Goal: Task Accomplishment & Management: Manage account settings

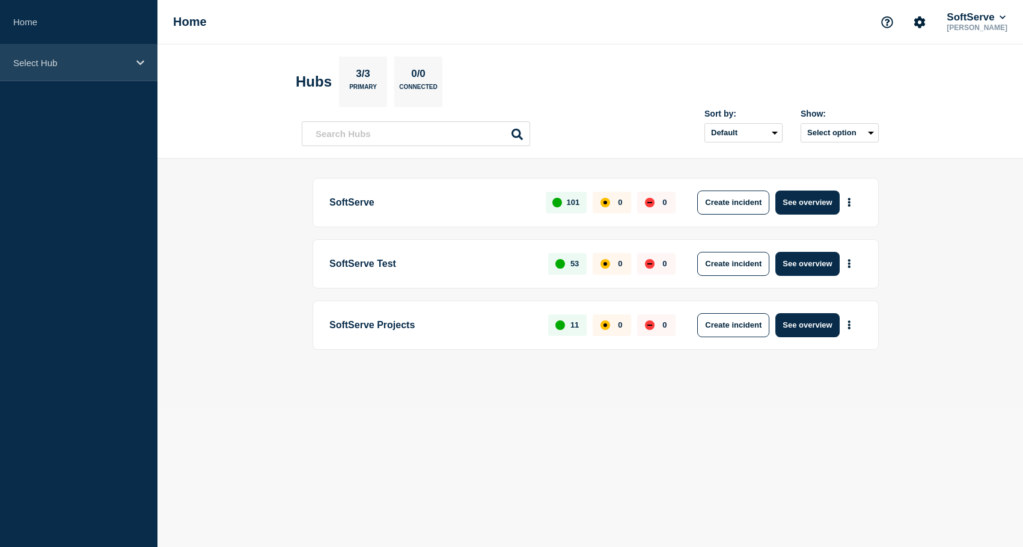
click at [40, 68] on p "Select Hub" at bounding box center [70, 63] width 115 height 10
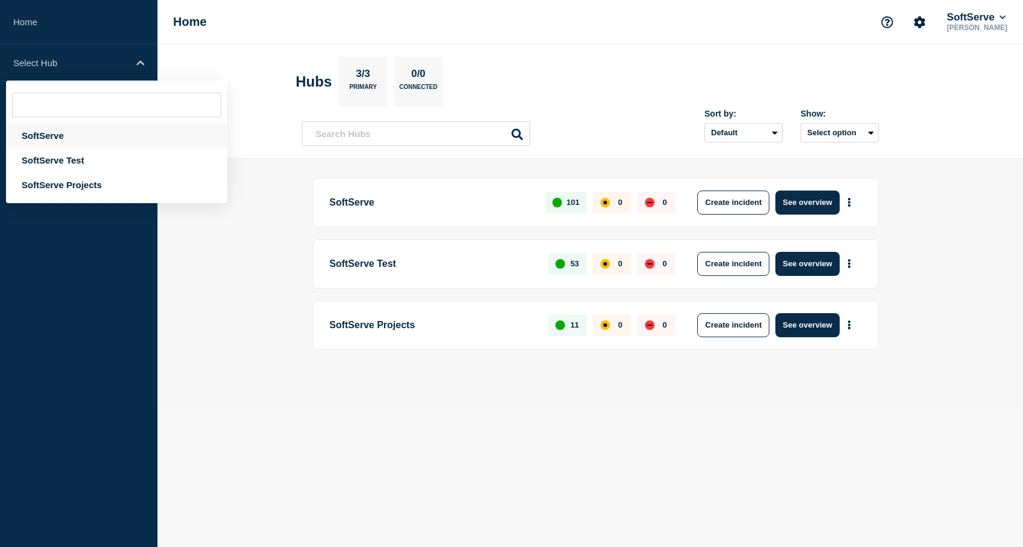
click at [42, 138] on div "SoftServe" at bounding box center [116, 135] width 221 height 25
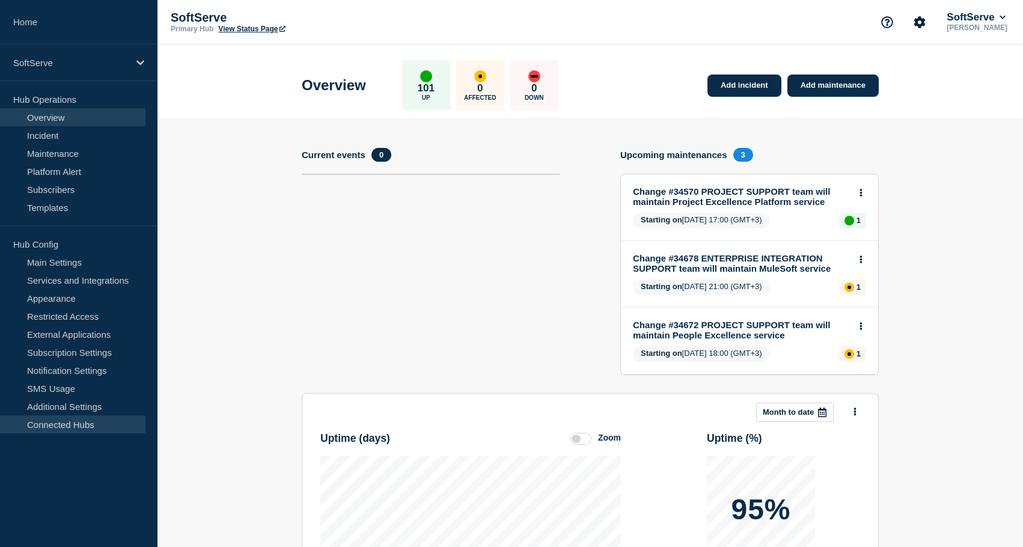
click at [68, 426] on link "Connected Hubs" at bounding box center [72, 424] width 145 height 18
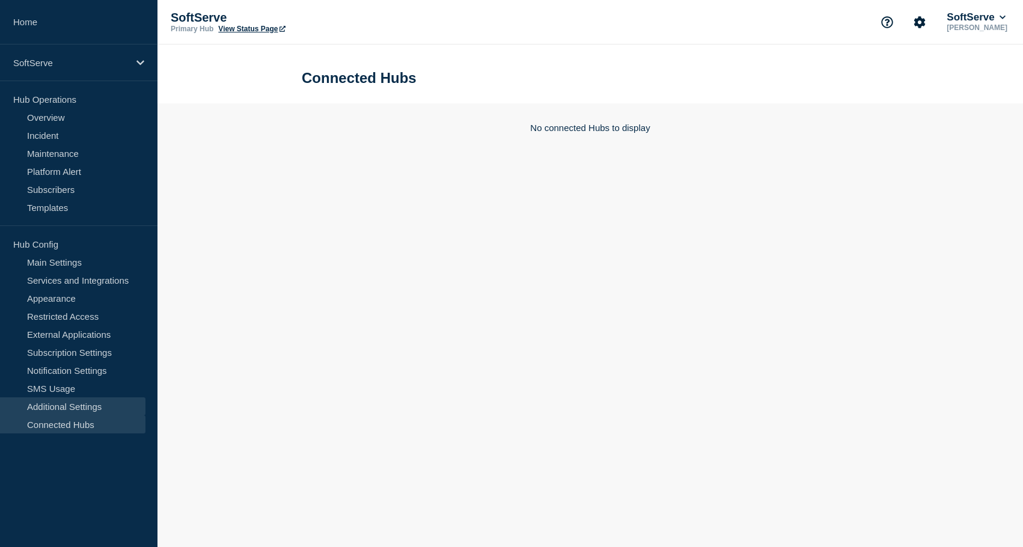
click at [66, 405] on link "Additional Settings" at bounding box center [72, 406] width 145 height 18
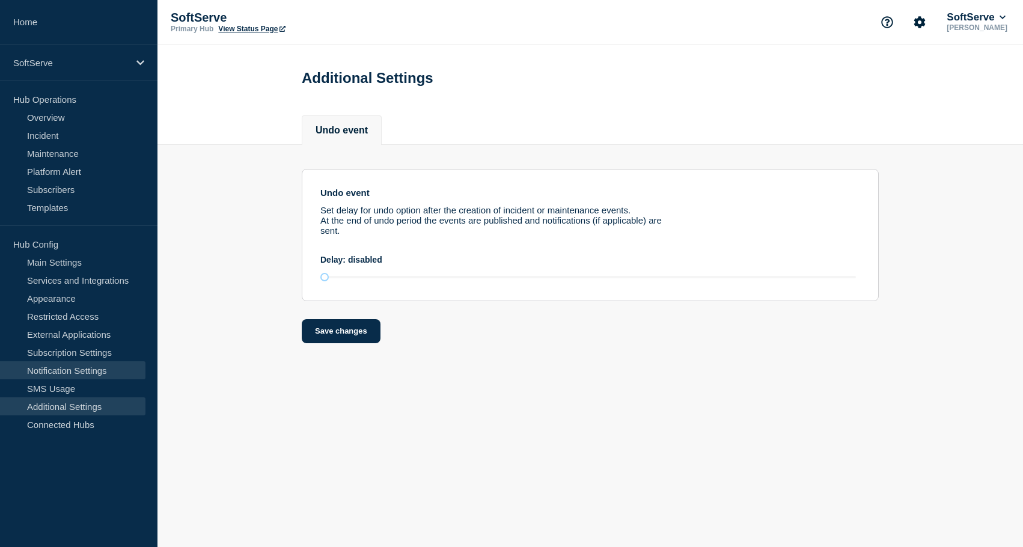
click at [76, 374] on link "Notification Settings" at bounding box center [72, 370] width 145 height 18
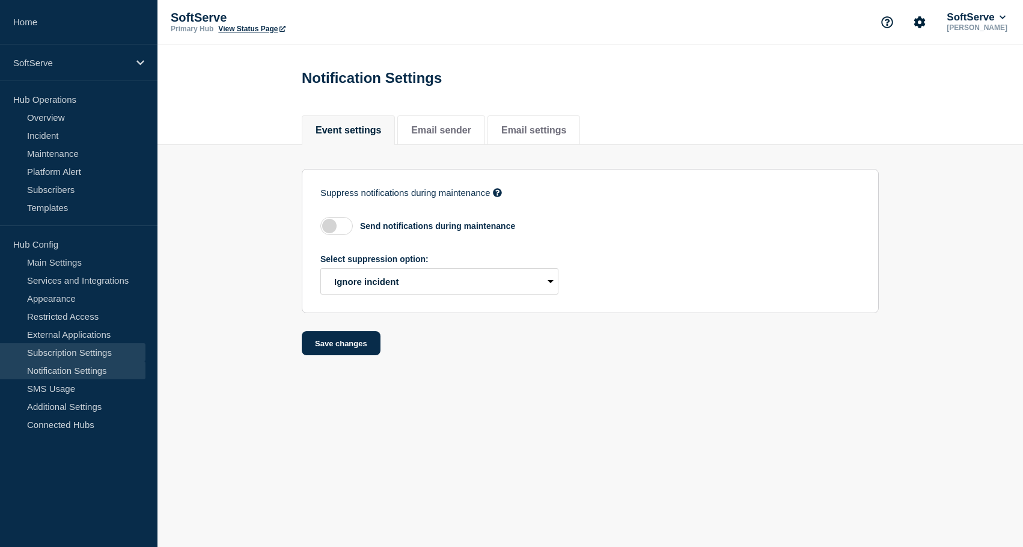
click at [72, 354] on link "Subscription Settings" at bounding box center [72, 352] width 145 height 18
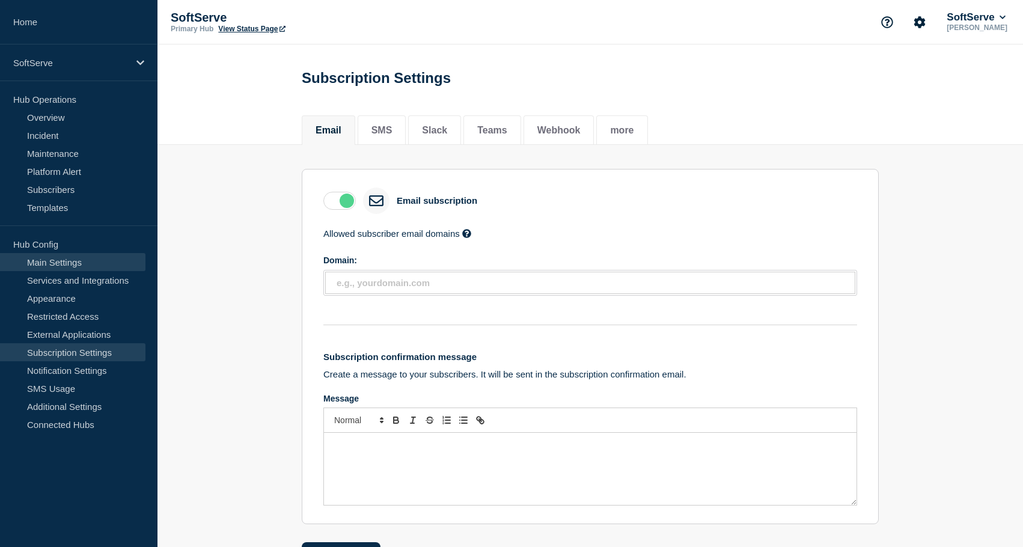
click at [67, 261] on link "Main Settings" at bounding box center [72, 262] width 145 height 18
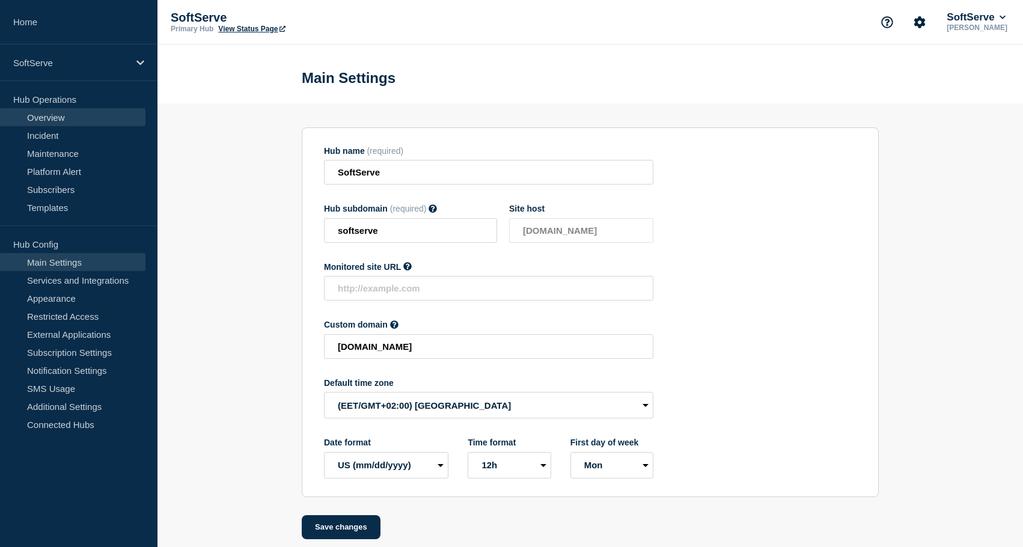
click at [67, 120] on link "Overview" at bounding box center [72, 117] width 145 height 18
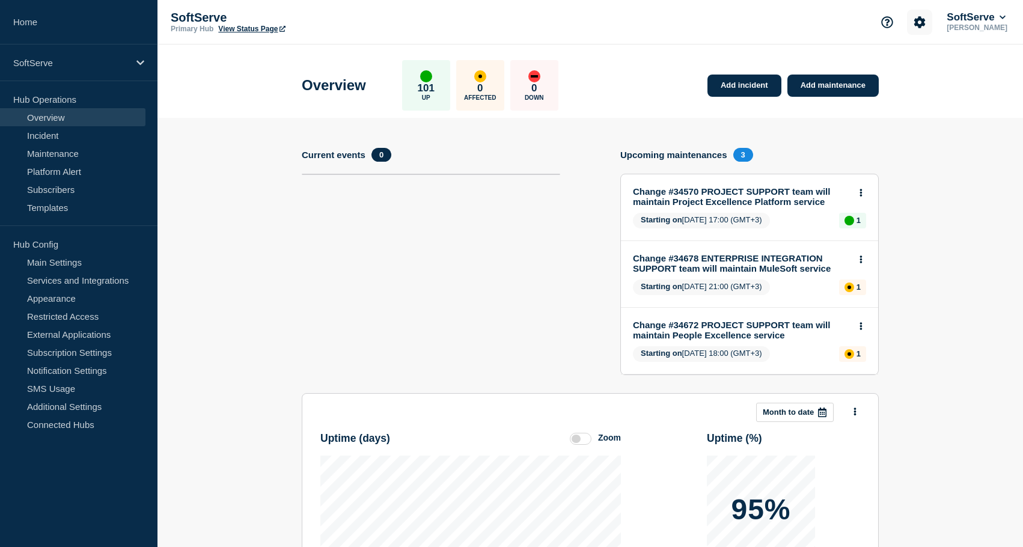
click at [914, 23] on icon "Account settings" at bounding box center [919, 21] width 11 height 11
click at [938, 91] on link "General Settings" at bounding box center [914, 86] width 67 height 10
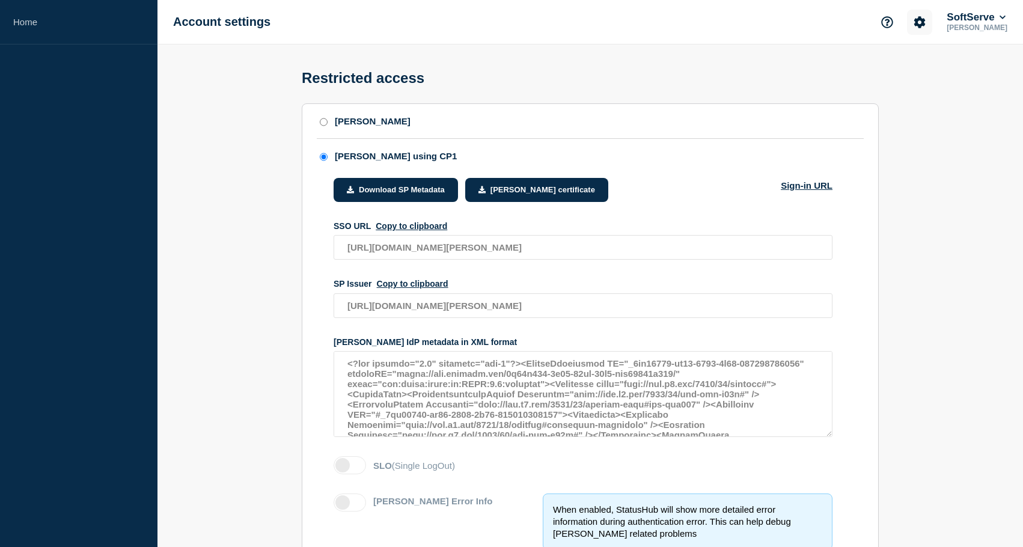
click at [914, 23] on icon "Account settings" at bounding box center [919, 21] width 11 height 11
click at [914, 106] on li "Billing" at bounding box center [914, 101] width 67 height 10
click at [914, 22] on icon "Account settings" at bounding box center [919, 21] width 11 height 11
click at [896, 106] on link "Billing" at bounding box center [893, 101] width 24 height 10
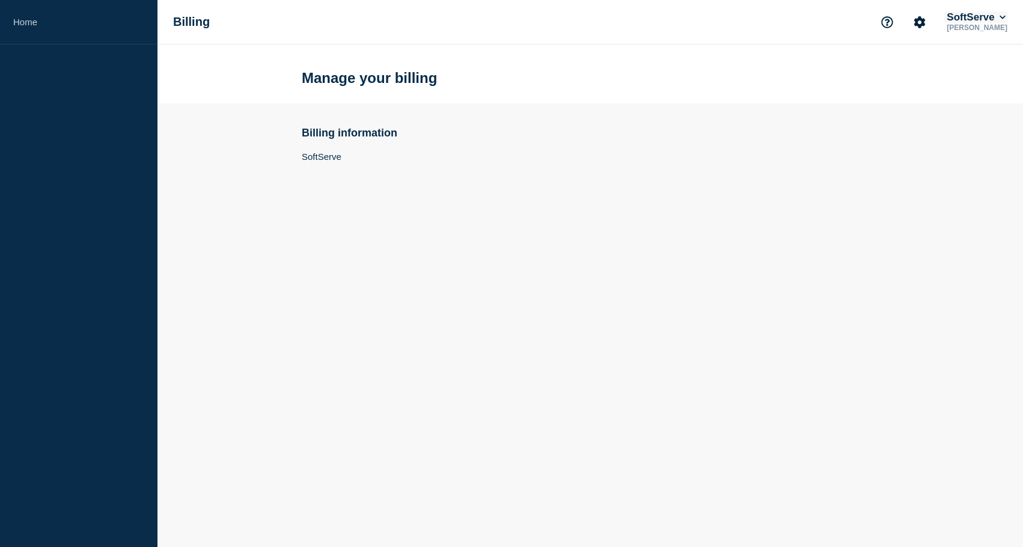
click at [957, 21] on button "SoftServe" at bounding box center [976, 17] width 64 height 12
click at [983, 121] on link "User settings" at bounding box center [976, 116] width 53 height 10
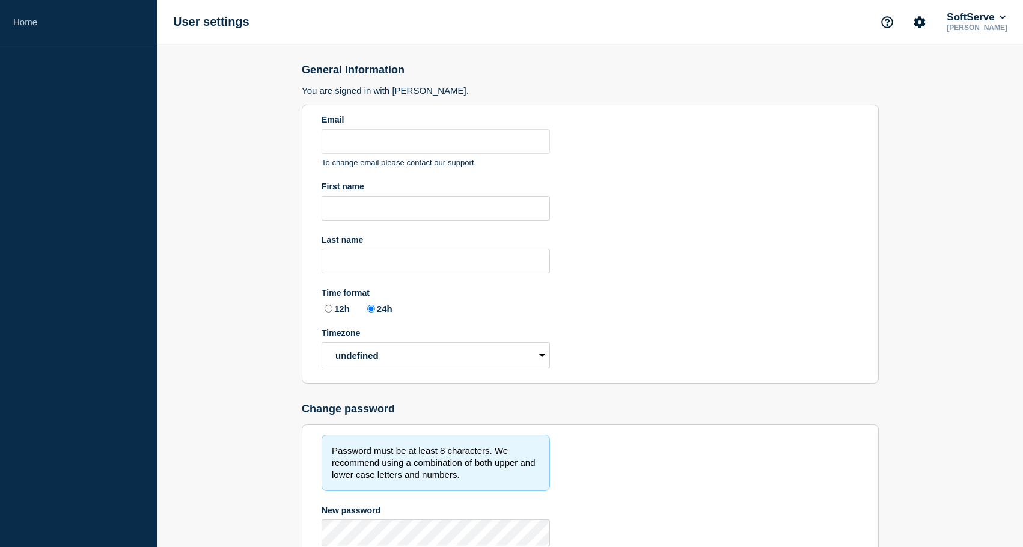
type input "[PERSON_NAME][EMAIL_ADDRESS][DOMAIN_NAME]"
type input "[PERSON_NAME]"
type input "Romanov"
radio input "true"
select select "hub"
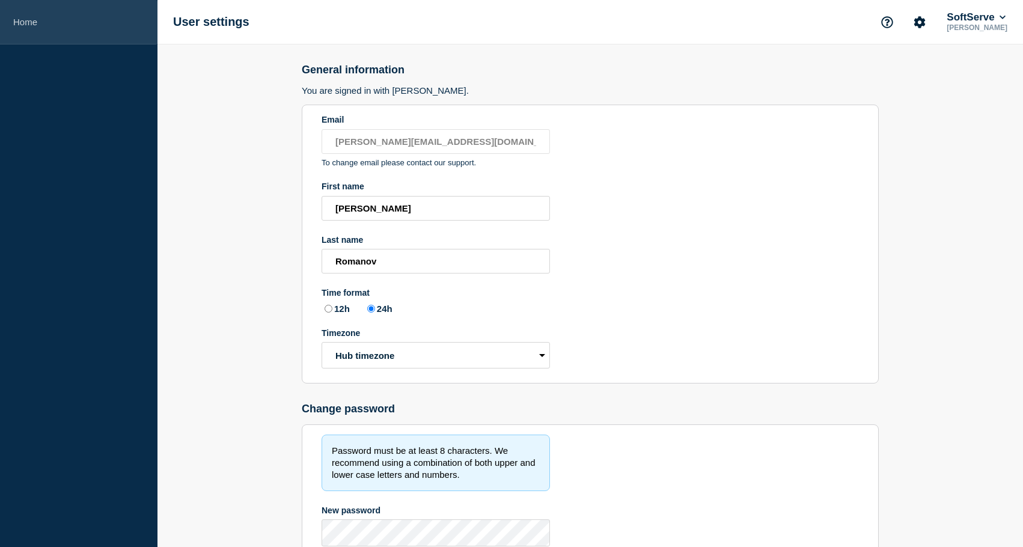
click at [26, 23] on link "Home" at bounding box center [78, 22] width 157 height 44
